Goal: Information Seeking & Learning: Learn about a topic

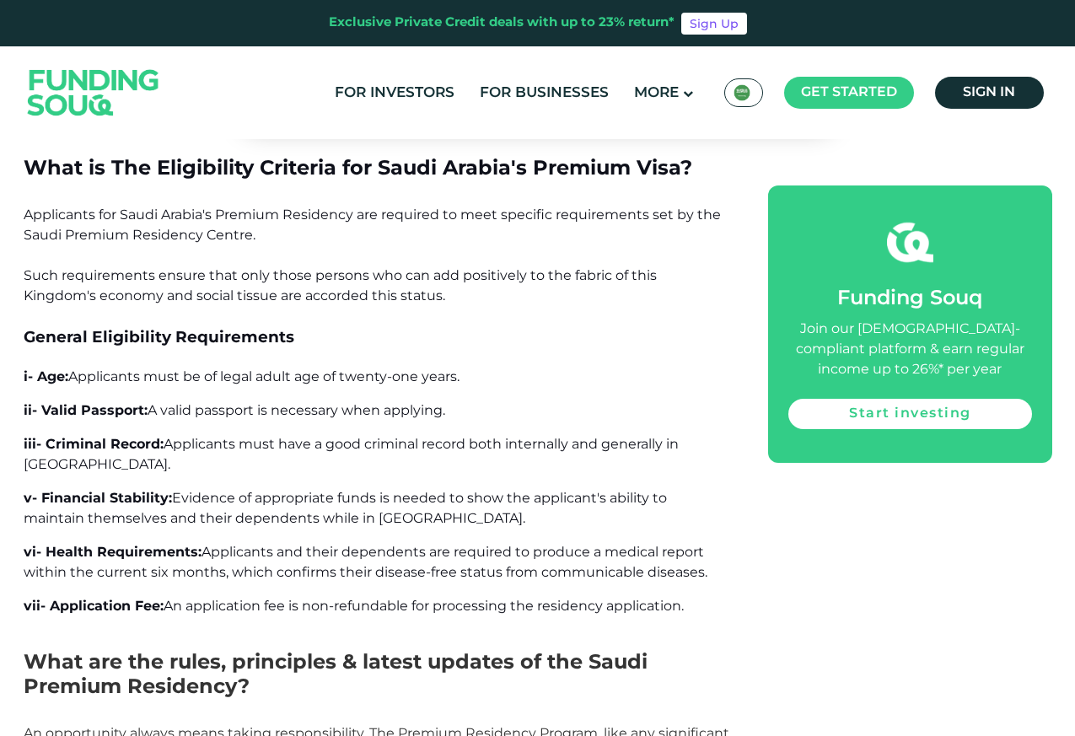
scroll to position [2530, 0]
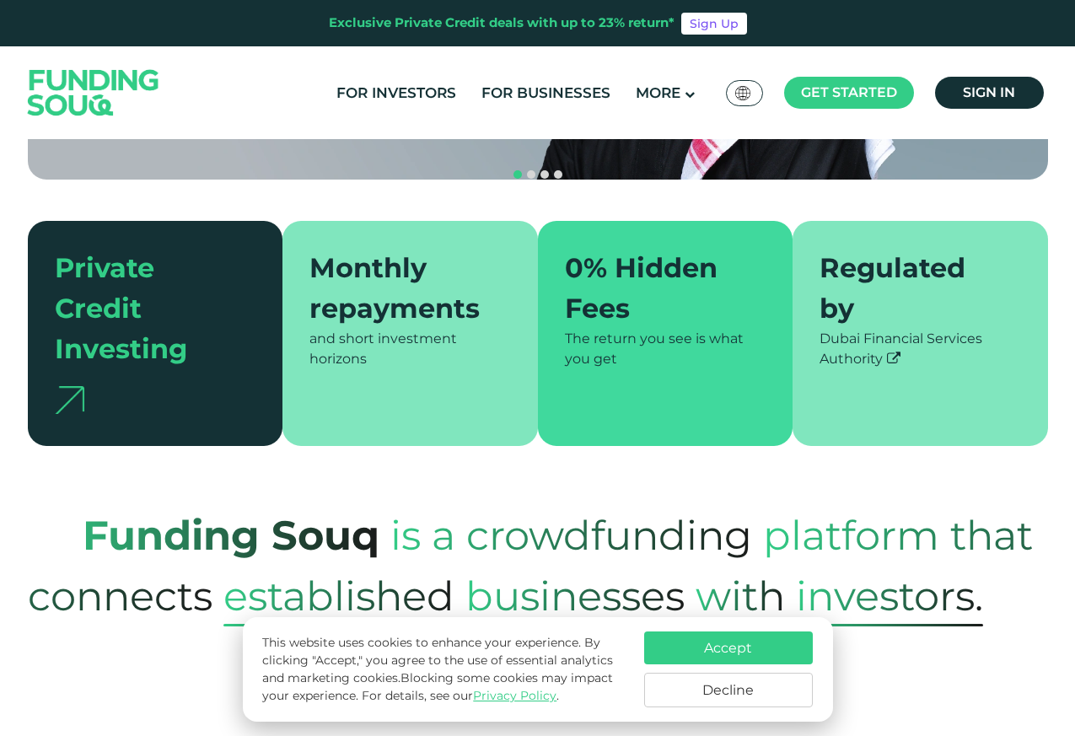
scroll to position [708, 0]
